Goal: Information Seeking & Learning: Learn about a topic

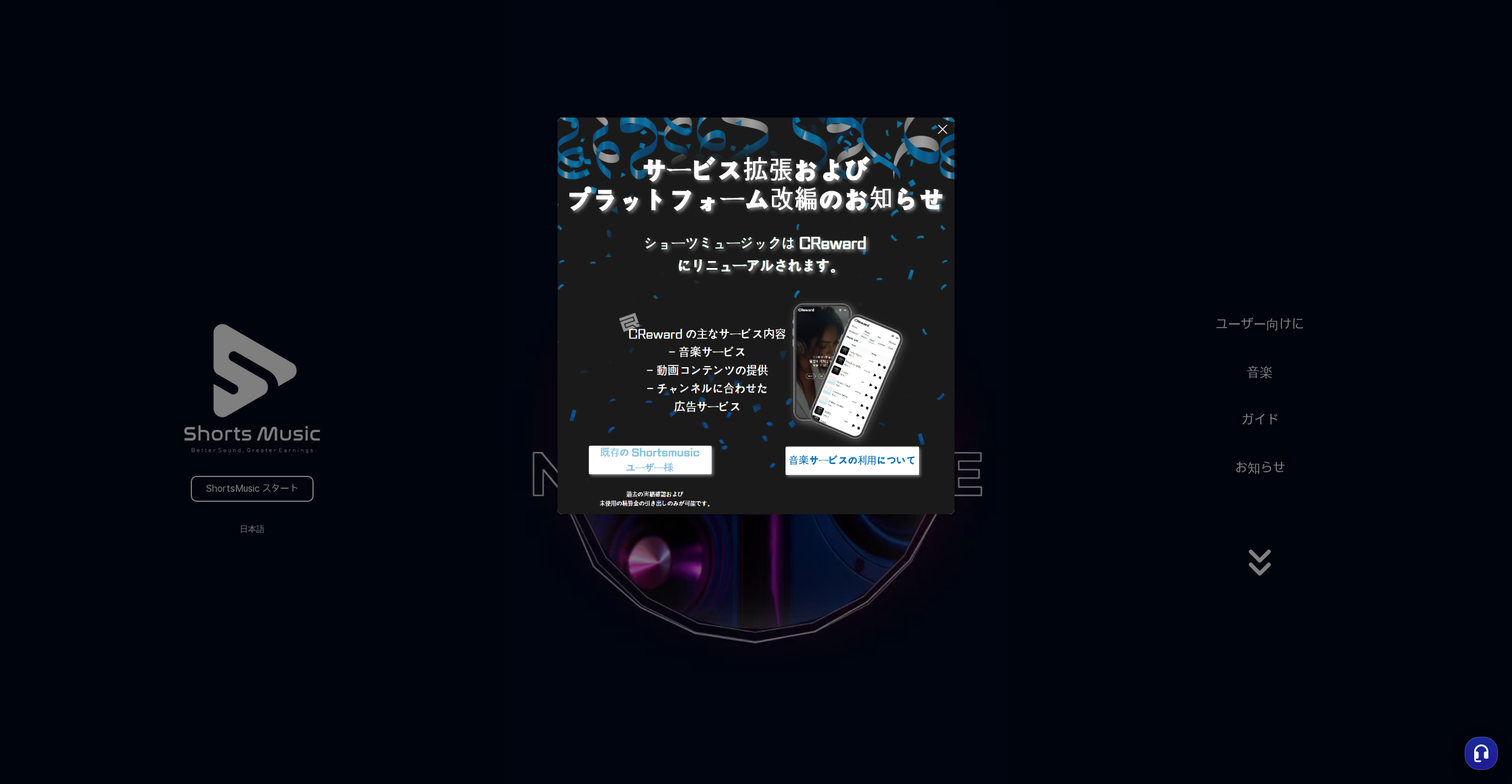
click at [666, 469] on img at bounding box center [651, 461] width 148 height 45
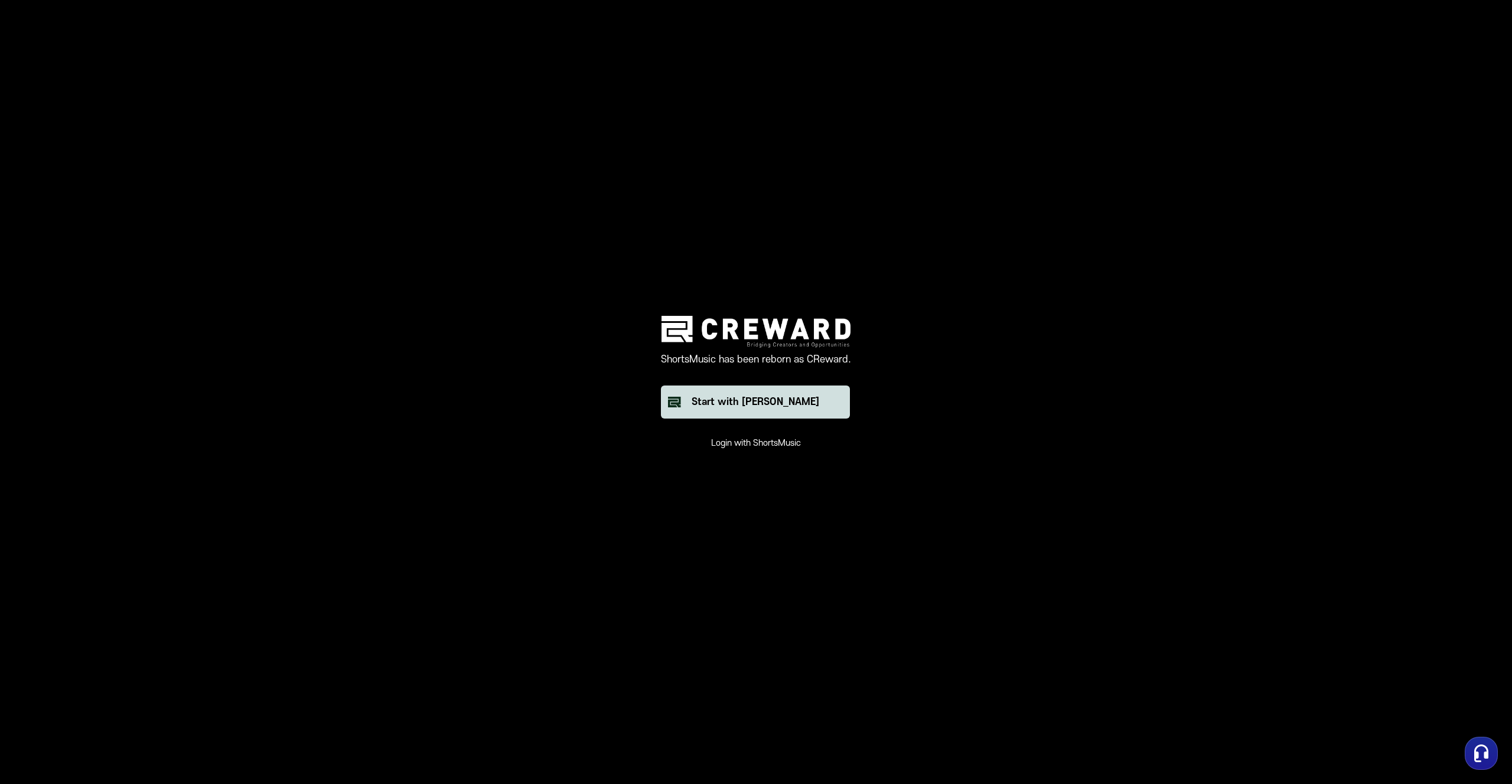
click at [758, 414] on button "Start with [PERSON_NAME]" at bounding box center [755, 402] width 189 height 33
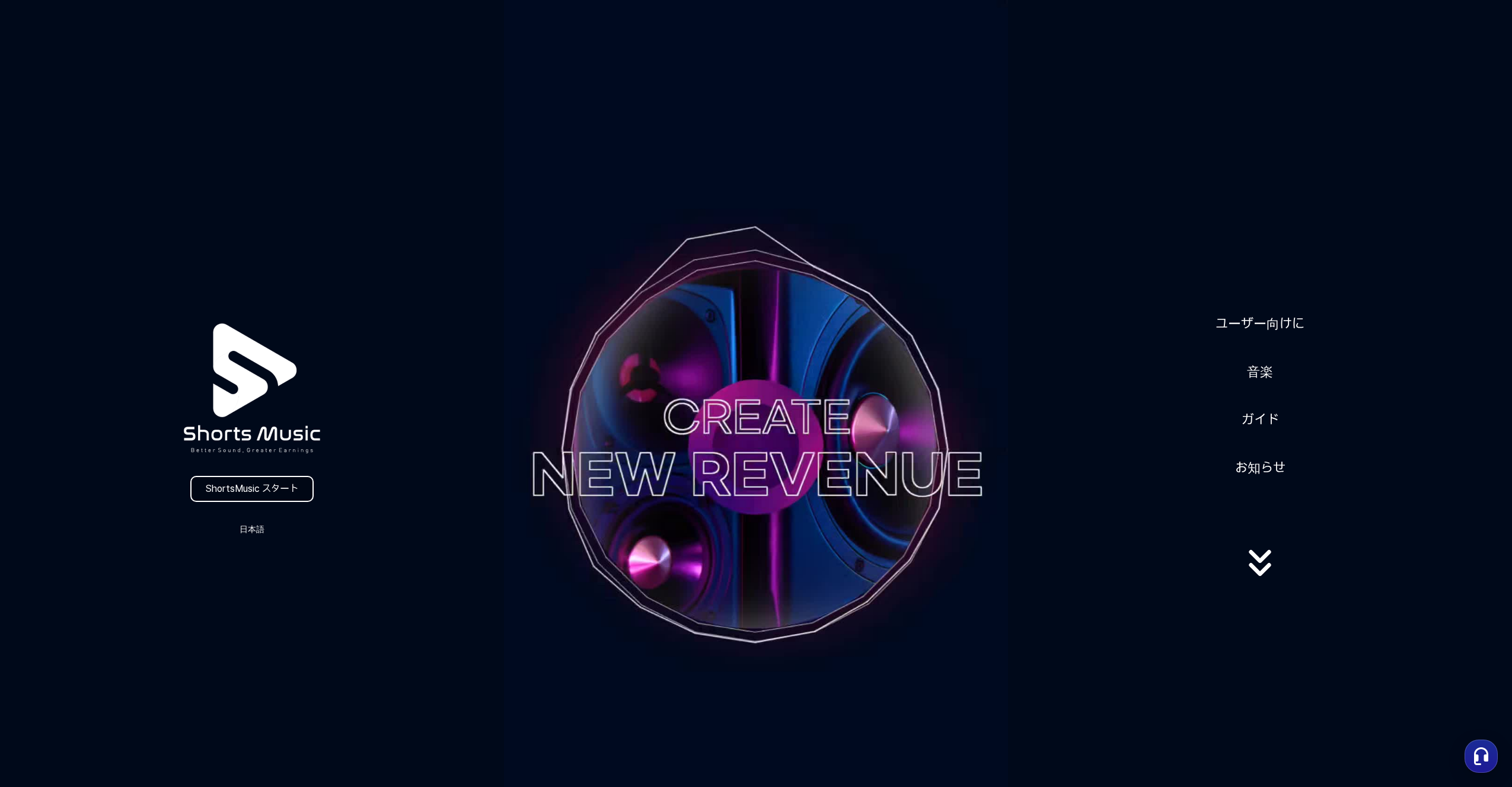
click at [272, 492] on link "ShortsMusic スタート" at bounding box center [252, 489] width 123 height 26
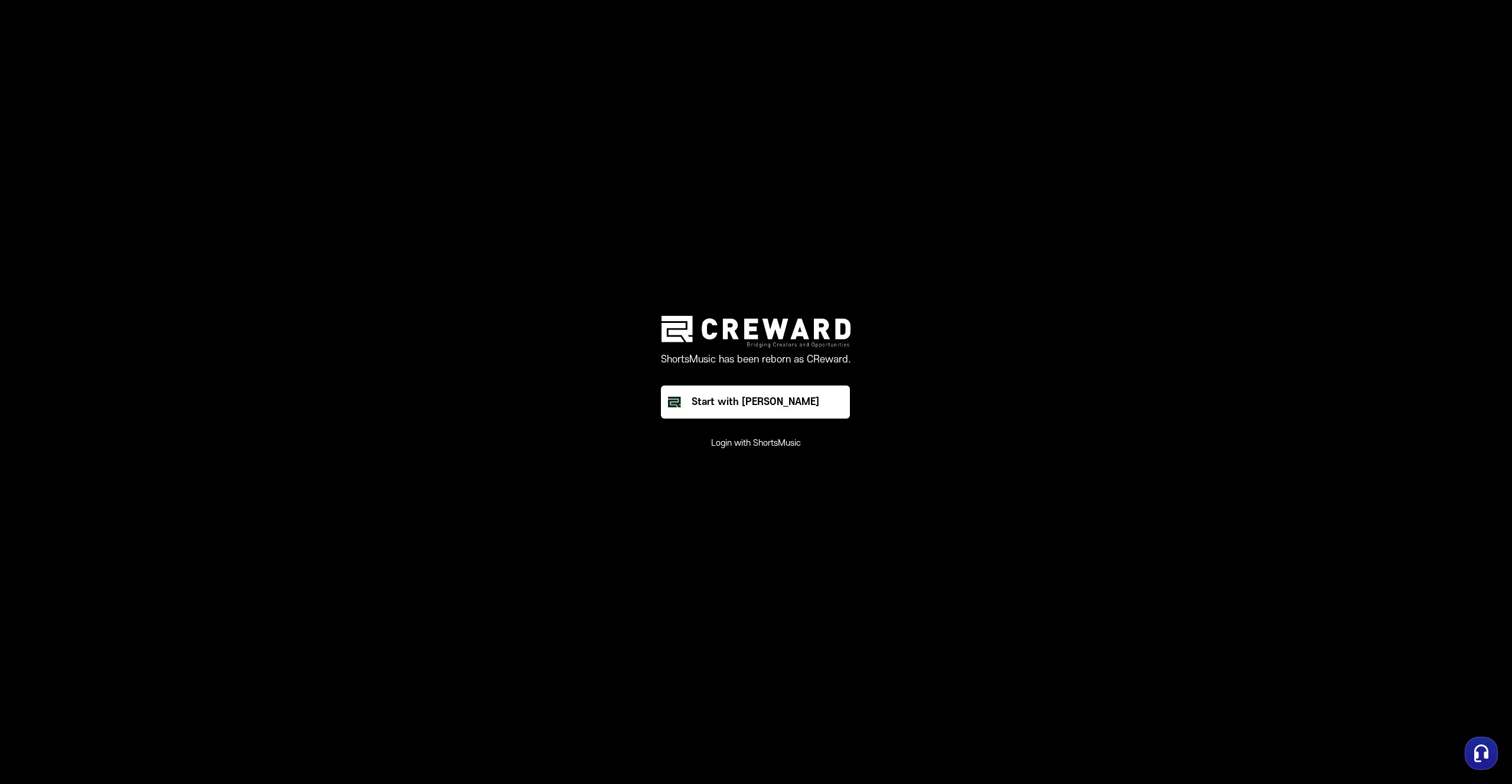
click at [750, 444] on button "Login with ShortsMusic" at bounding box center [756, 443] width 90 height 12
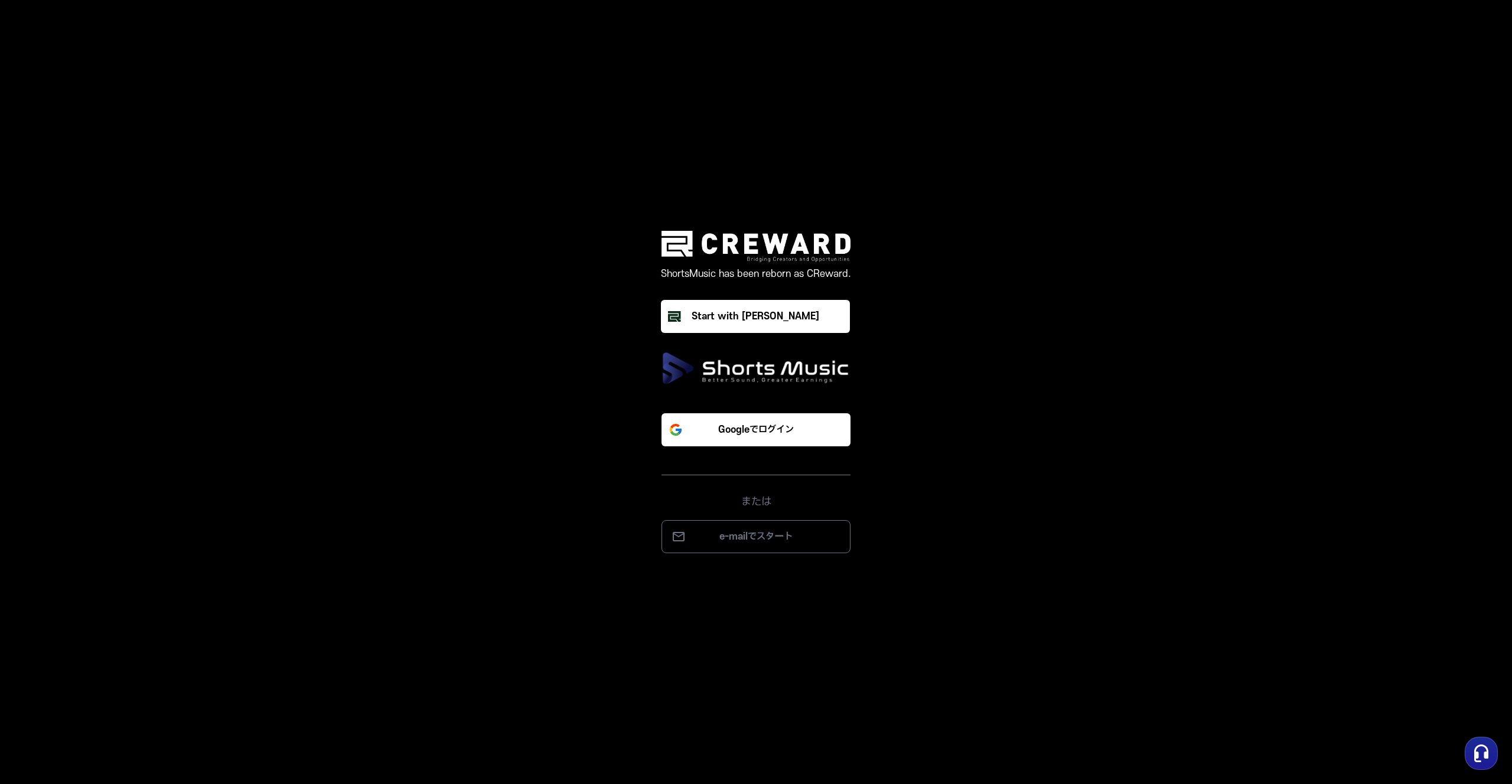
click at [796, 370] on img at bounding box center [756, 368] width 189 height 33
click at [762, 496] on div "または" at bounding box center [756, 492] width 189 height 36
click at [767, 374] on img at bounding box center [756, 368] width 189 height 33
click at [732, 264] on div "ShortsMusic has been reborn as CReward." at bounding box center [756, 265] width 190 height 69
click at [773, 425] on p "Googleでログイン" at bounding box center [756, 429] width 75 height 14
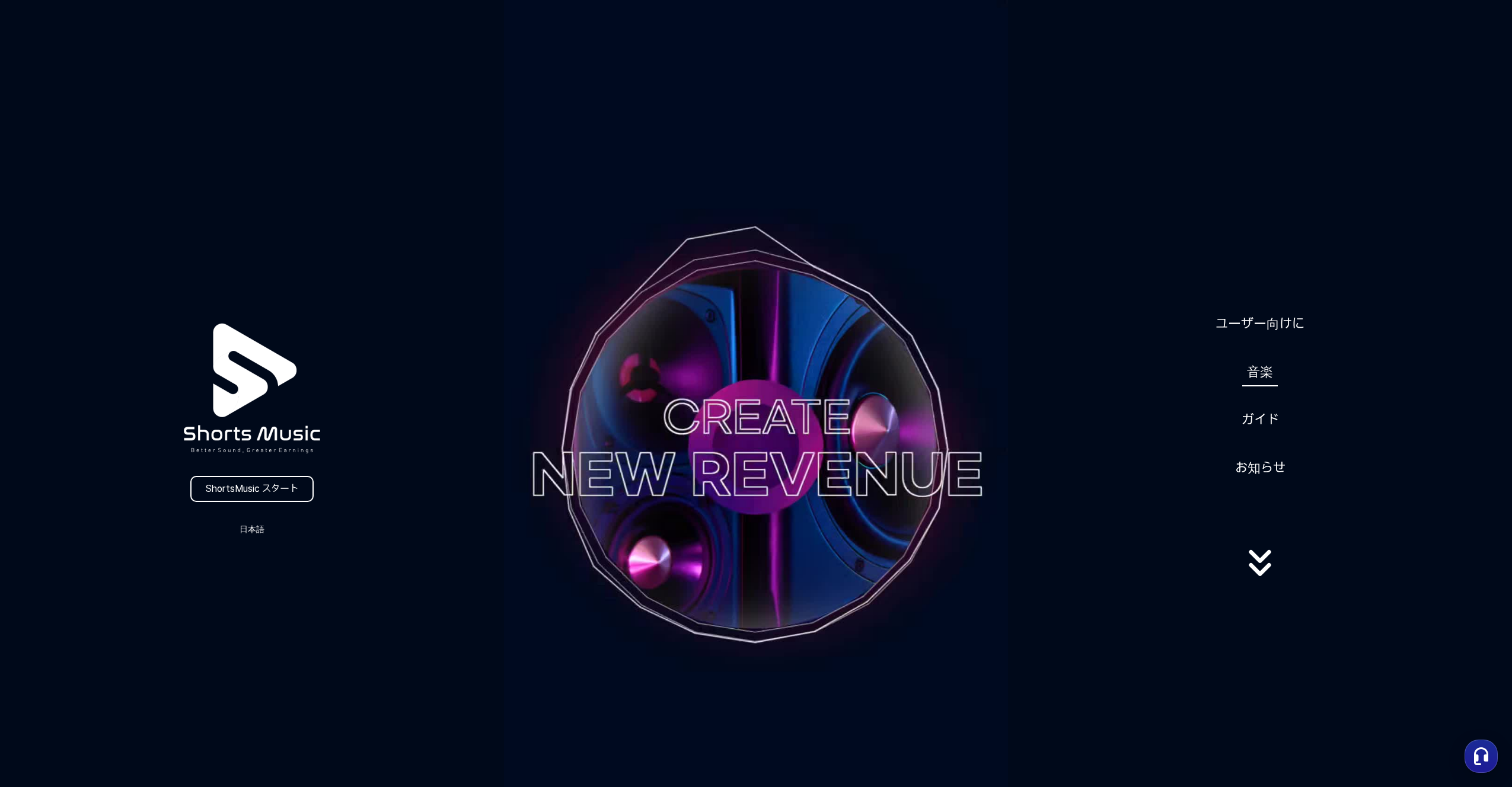
click at [1264, 365] on link "音楽" at bounding box center [1260, 372] width 36 height 29
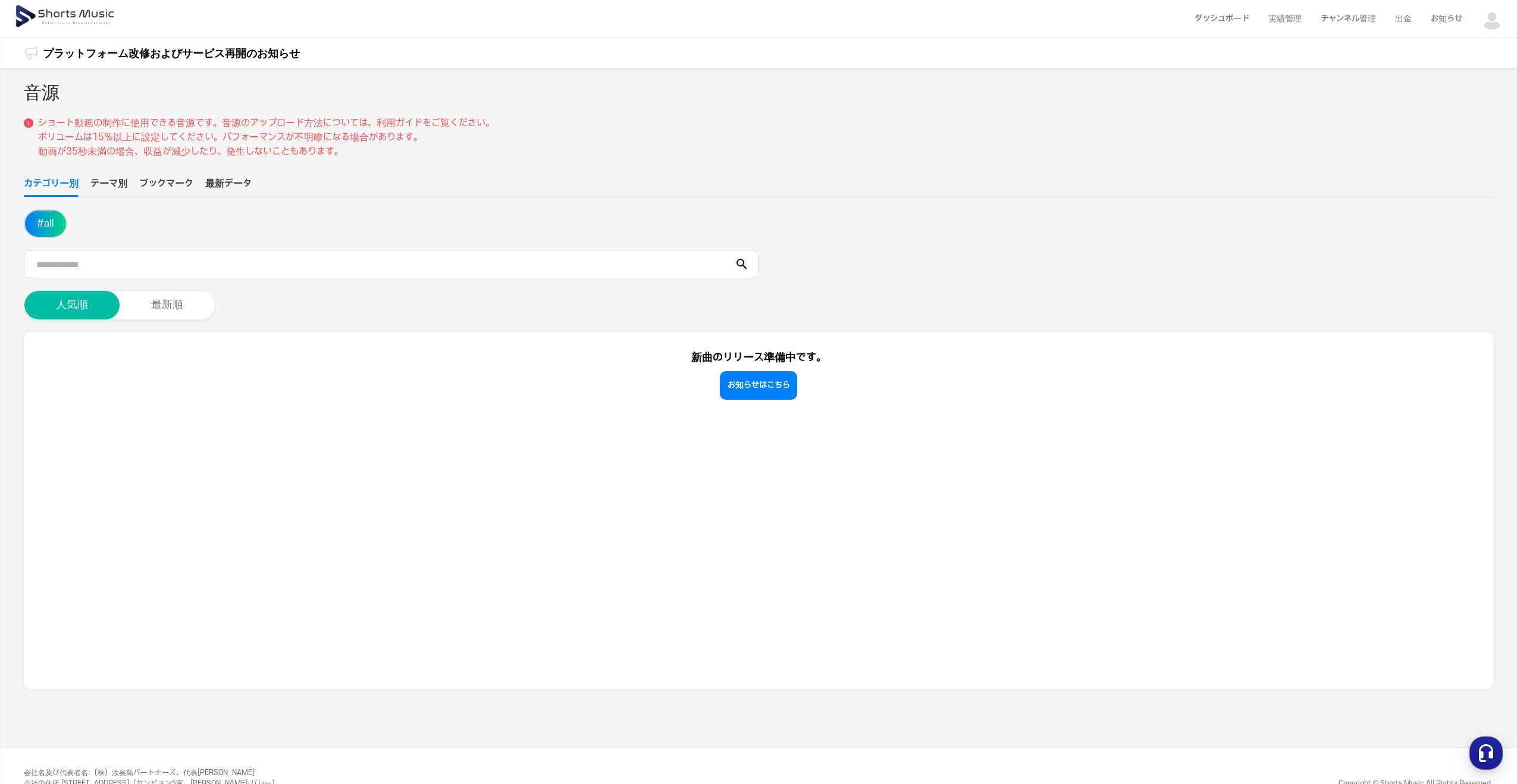
click at [160, 42] on div "プラットフォーム改修およびサービス再開のお知らせ" at bounding box center [171, 53] width 257 height 29
click at [174, 55] on link "プラットフォーム改修およびサービス再開のお知らせ" at bounding box center [171, 53] width 257 height 16
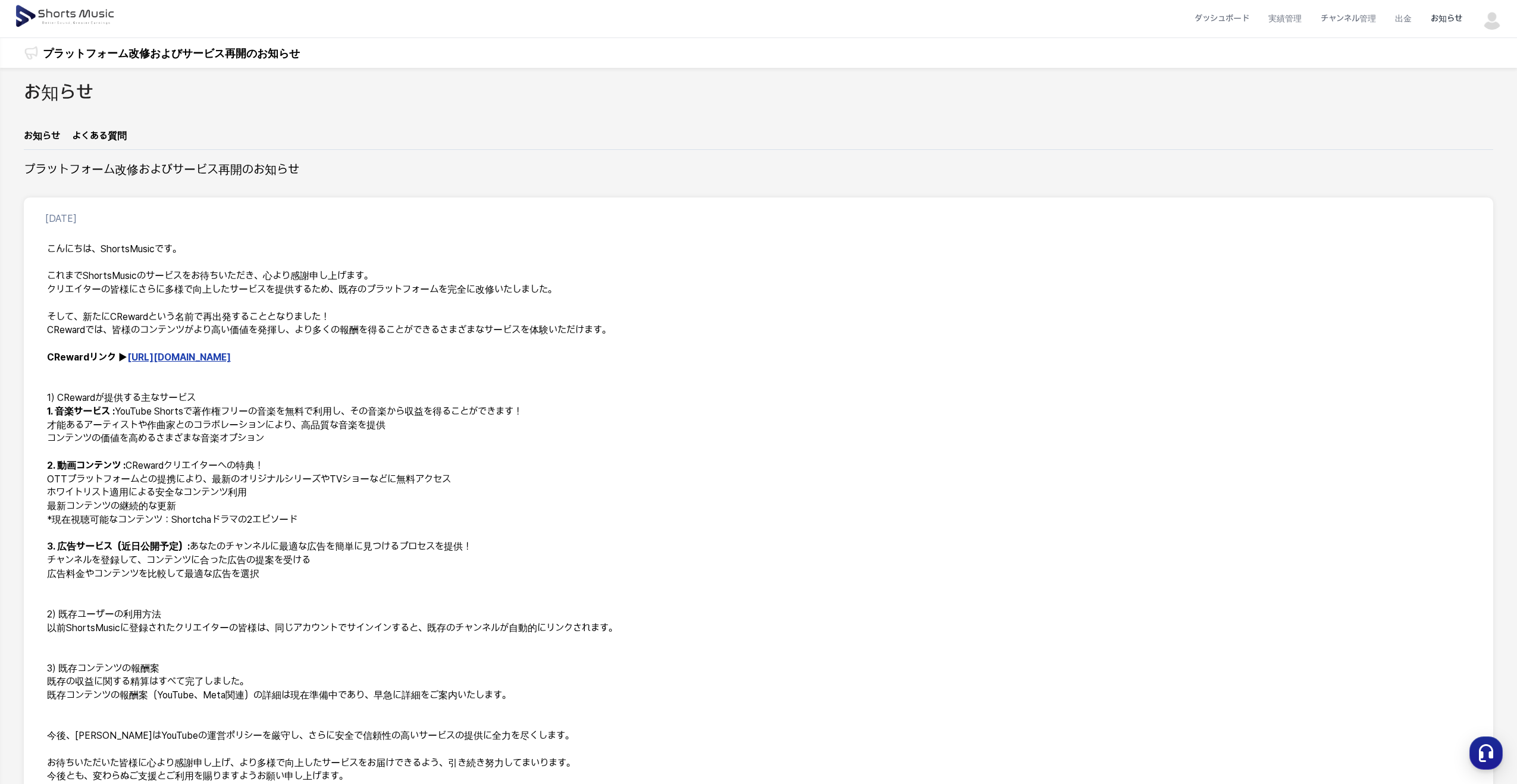
scroll to position [119, 0]
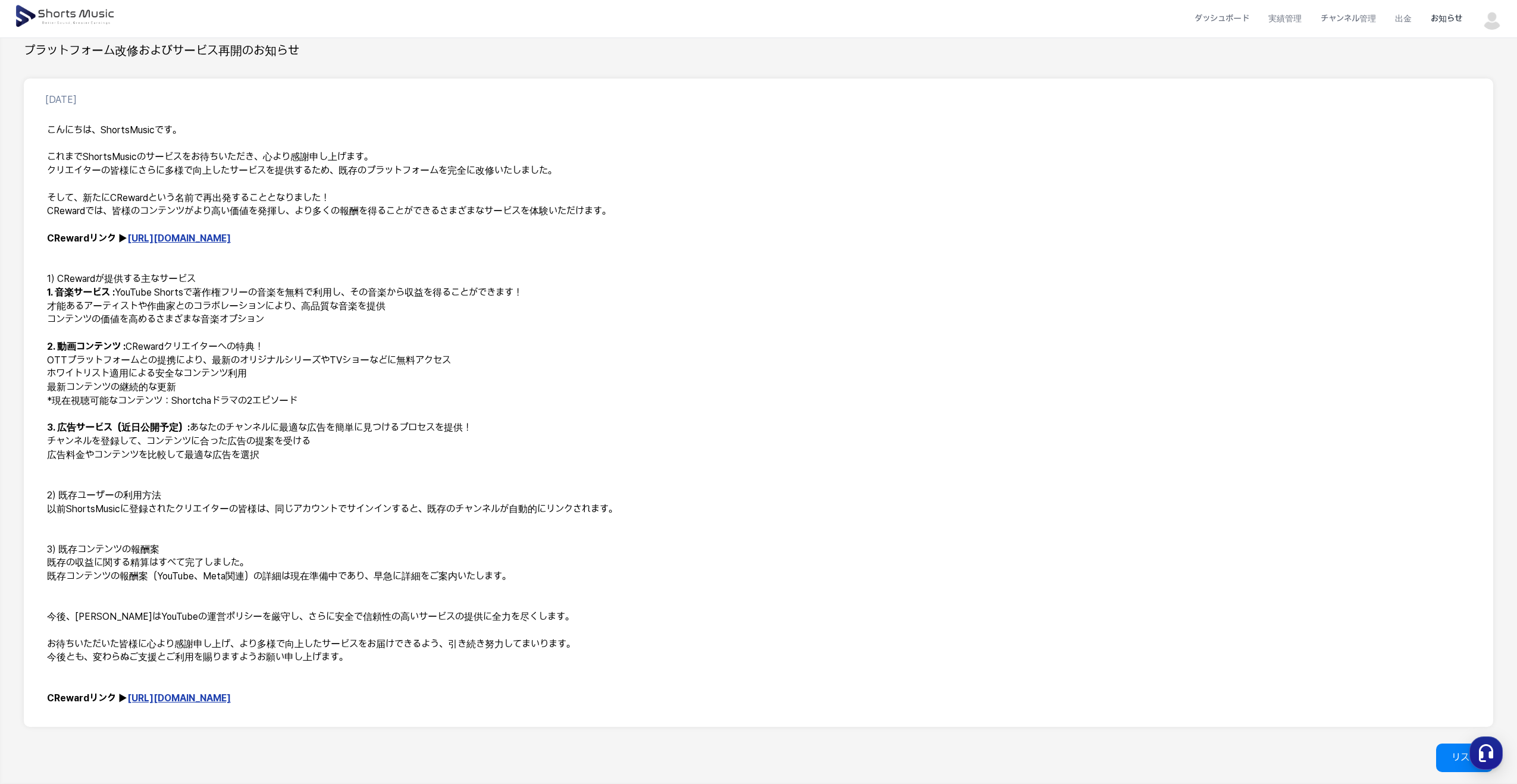
click at [185, 244] on link "[URL][DOMAIN_NAME]" at bounding box center [179, 238] width 104 height 11
